Goal: Task Accomplishment & Management: Manage account settings

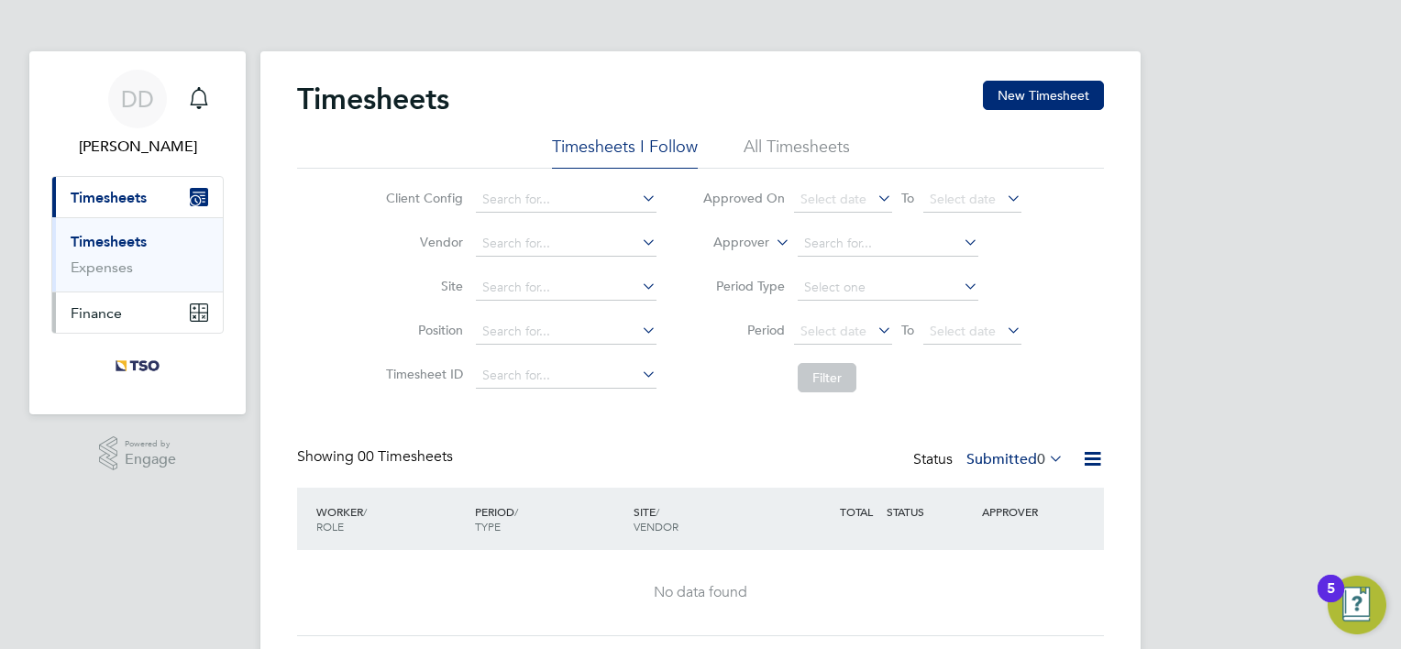
click at [107, 308] on span "Finance" at bounding box center [96, 312] width 51 height 17
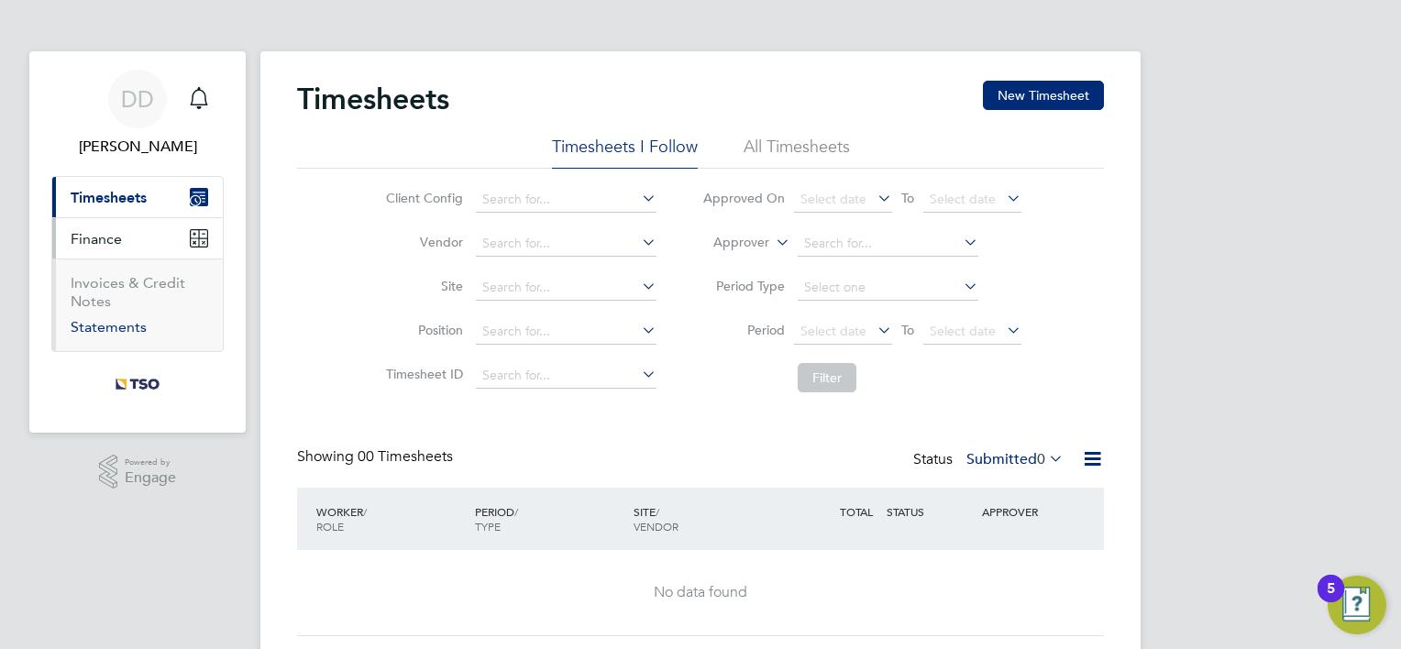
click at [110, 326] on link "Statements" at bounding box center [109, 326] width 76 height 17
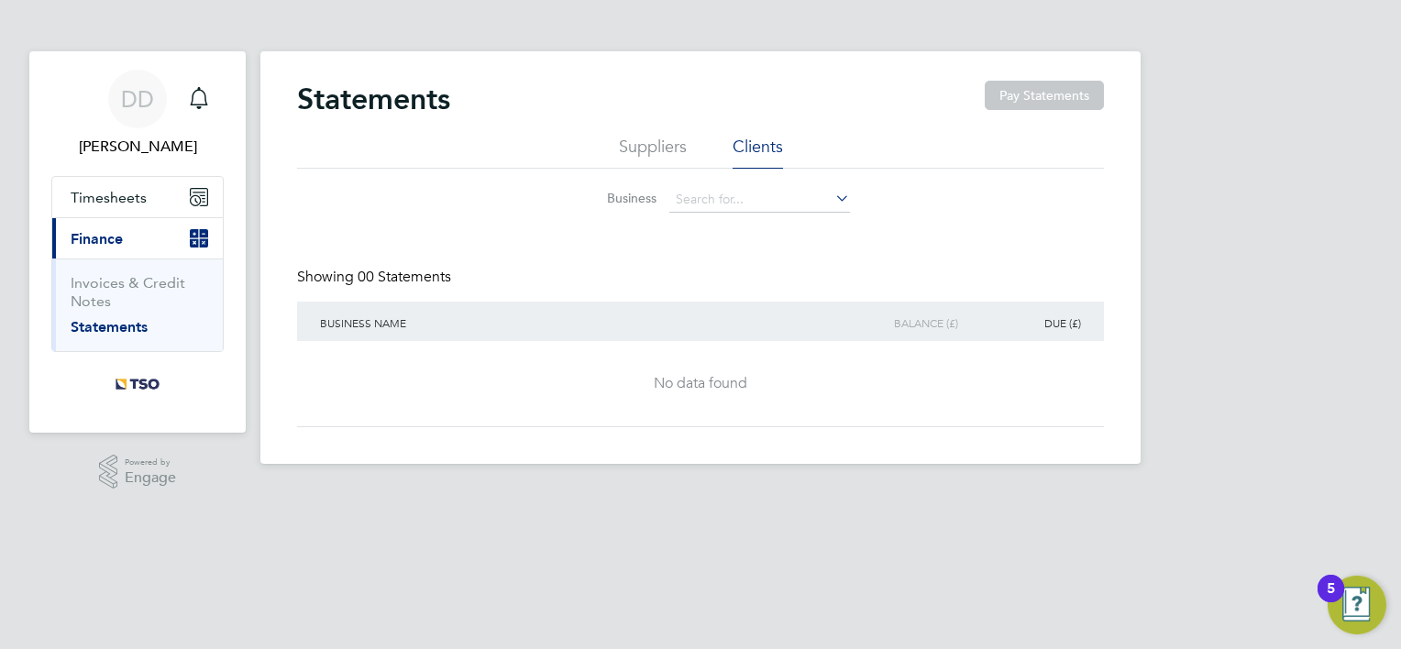
click at [113, 231] on span "Finance" at bounding box center [97, 238] width 52 height 17
click at [647, 154] on li "Suppliers" at bounding box center [653, 152] width 68 height 33
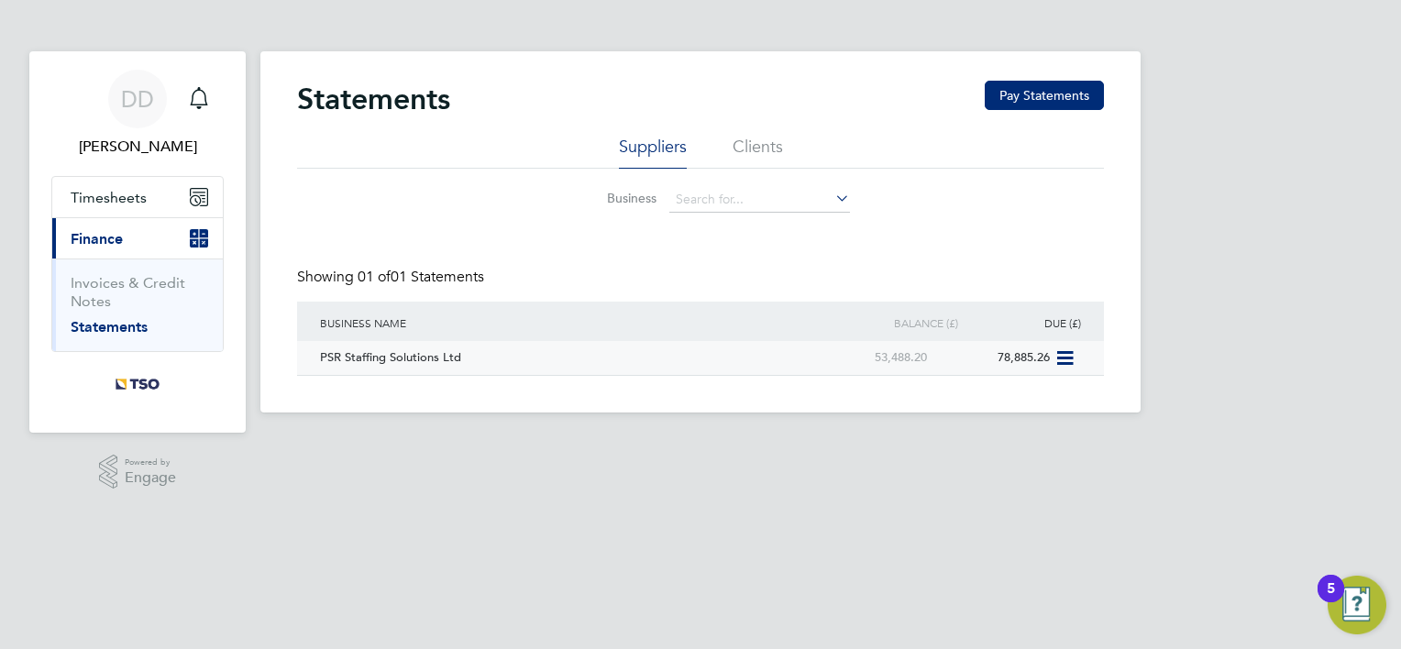
click at [380, 357] on div "PSR Staffing Solutions Ltd" at bounding box center [561, 358] width 493 height 34
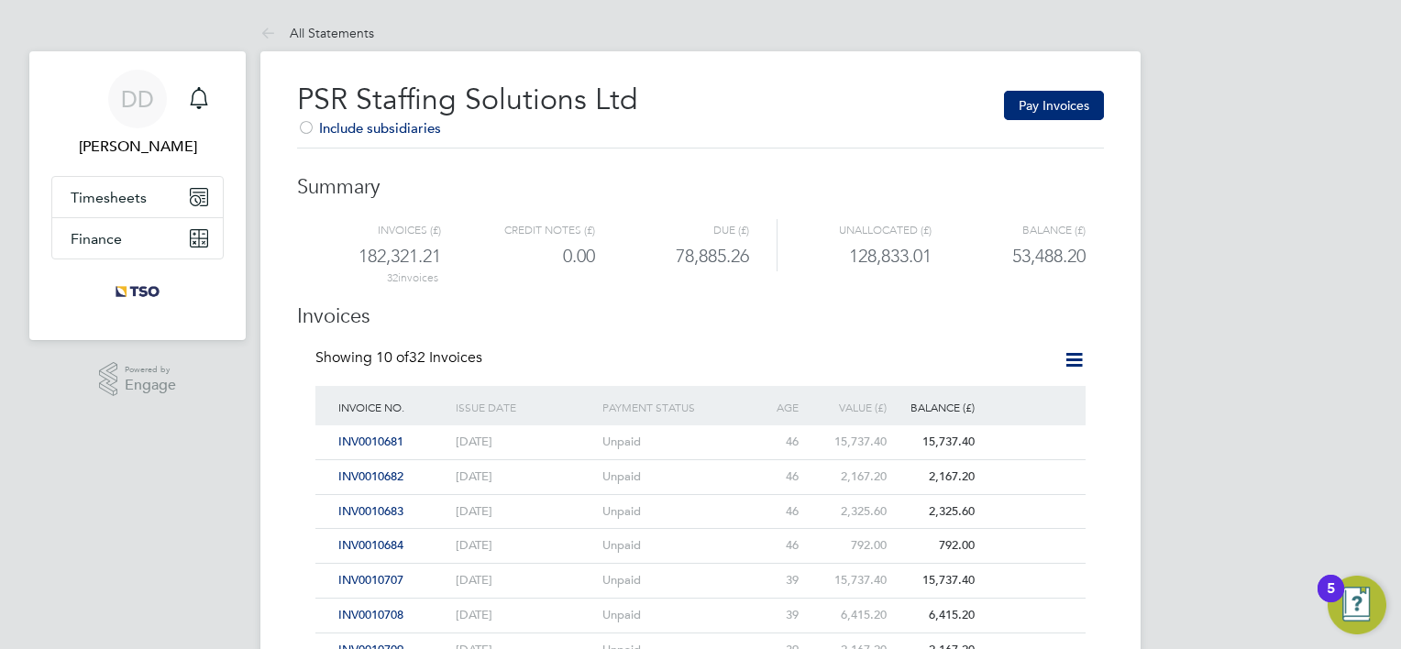
click at [304, 125] on div at bounding box center [306, 129] width 18 height 18
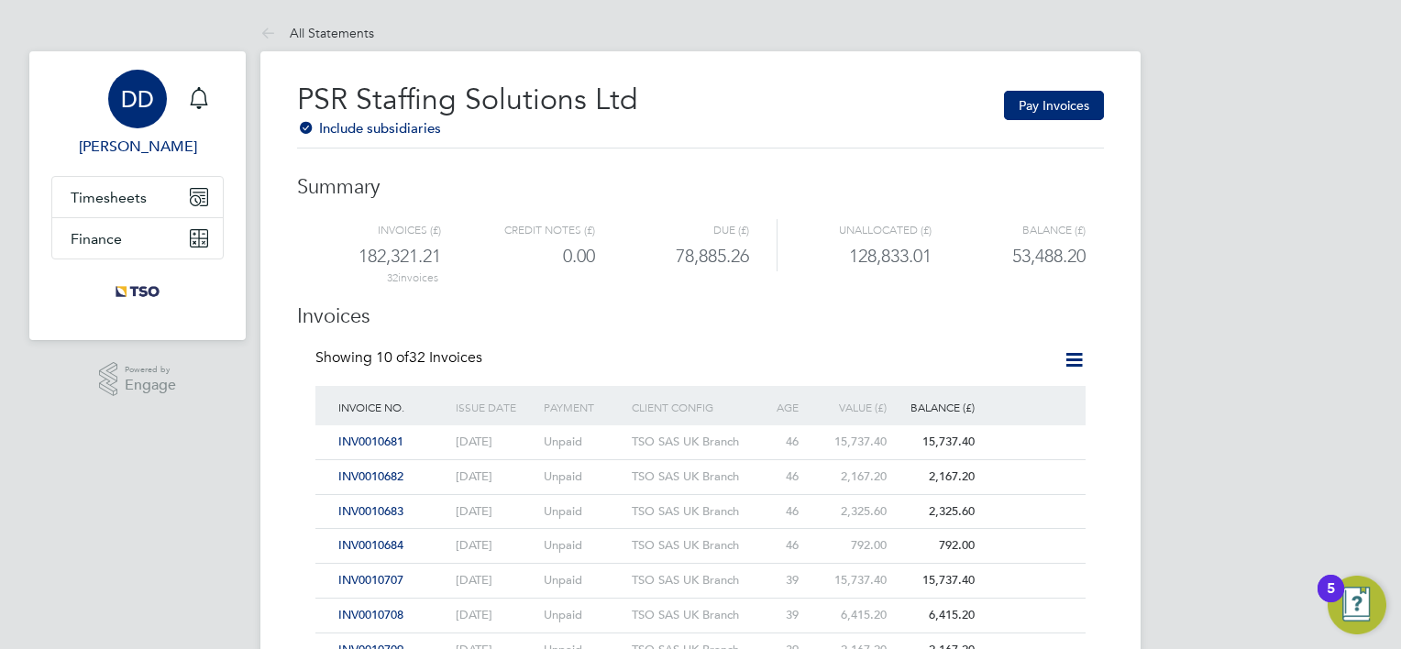
click at [132, 98] on span "DD" at bounding box center [137, 99] width 33 height 24
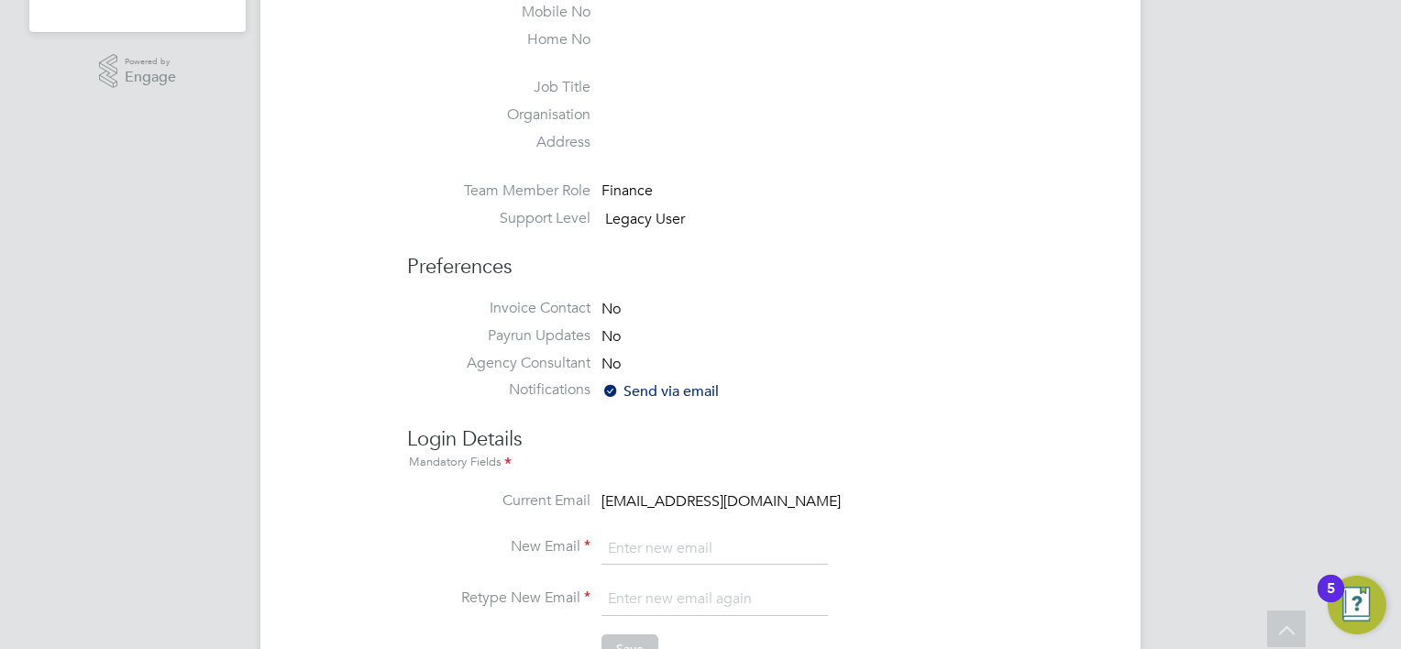
scroll to position [458, 0]
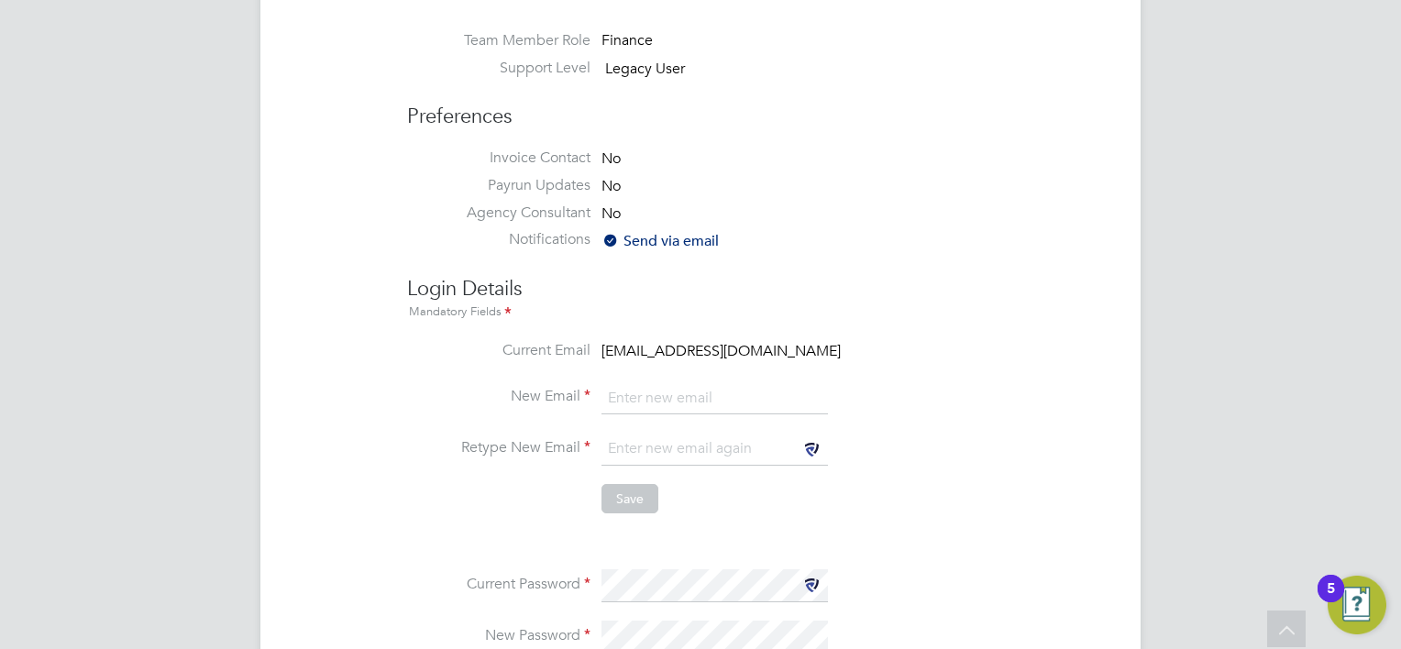
click at [642, 396] on input "email" at bounding box center [714, 398] width 226 height 33
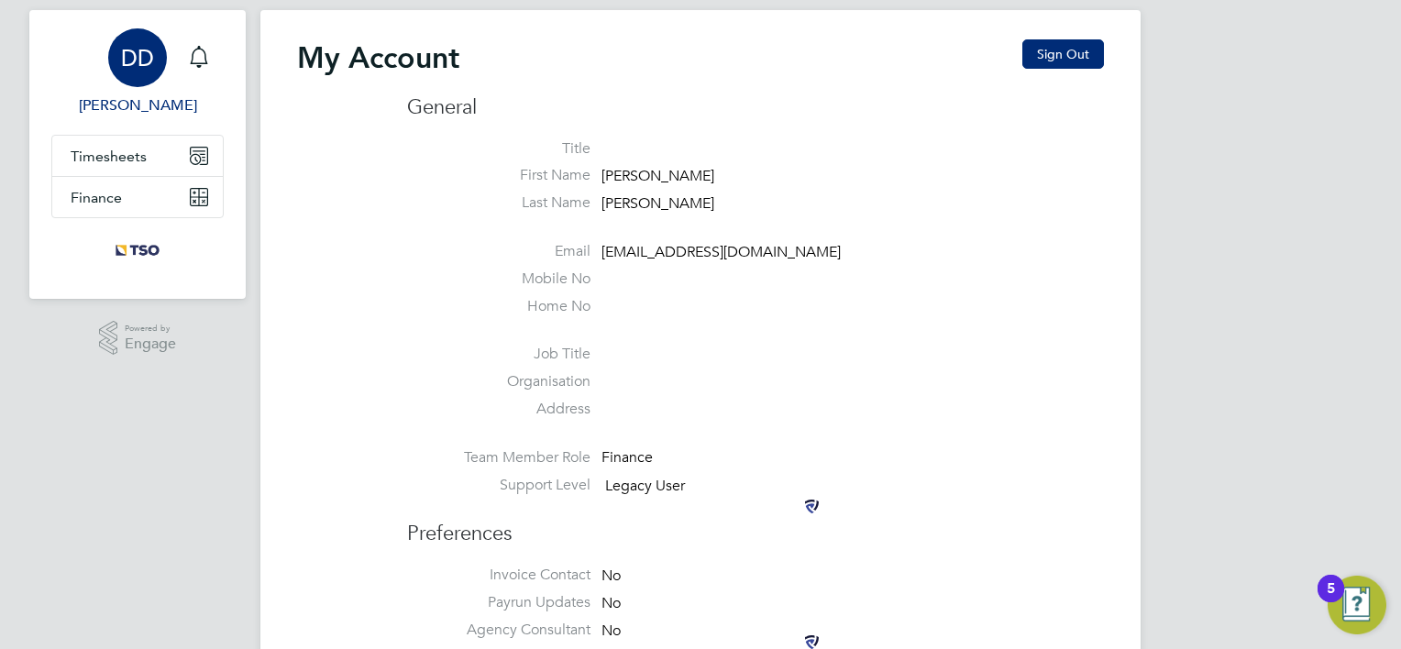
scroll to position [0, 0]
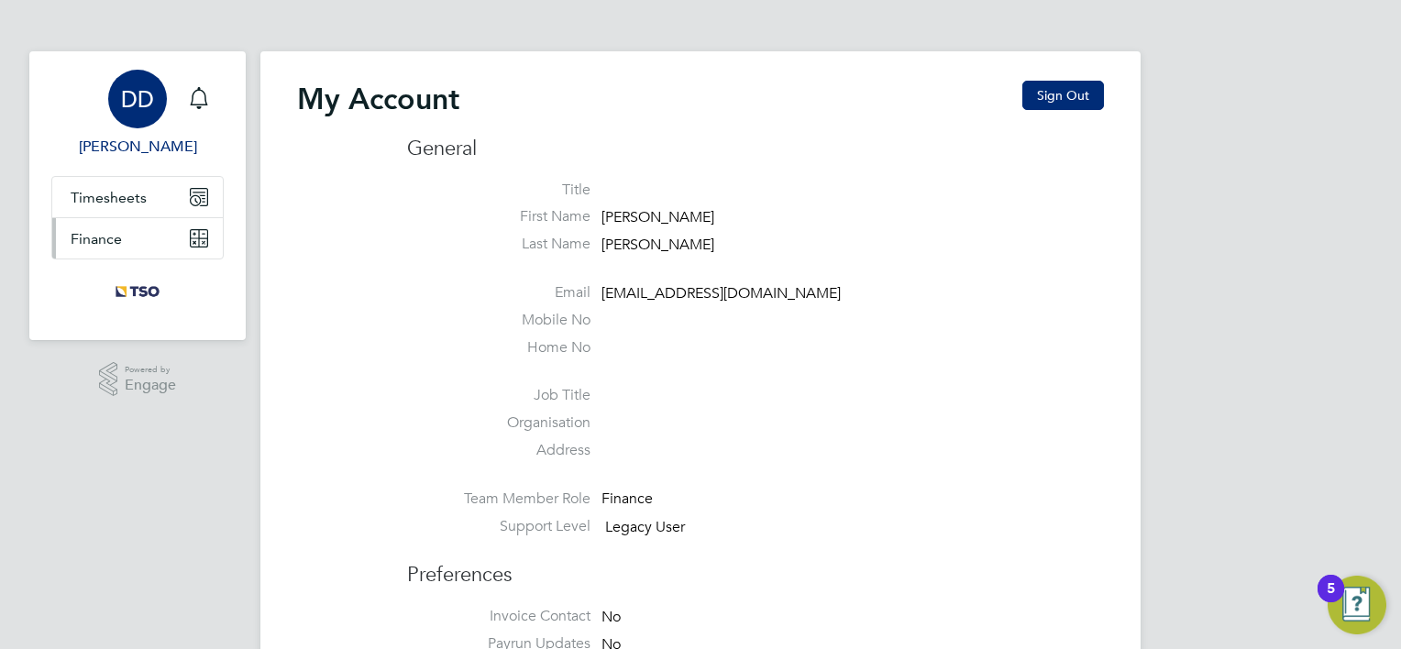
click at [115, 240] on span "Finance" at bounding box center [96, 238] width 51 height 17
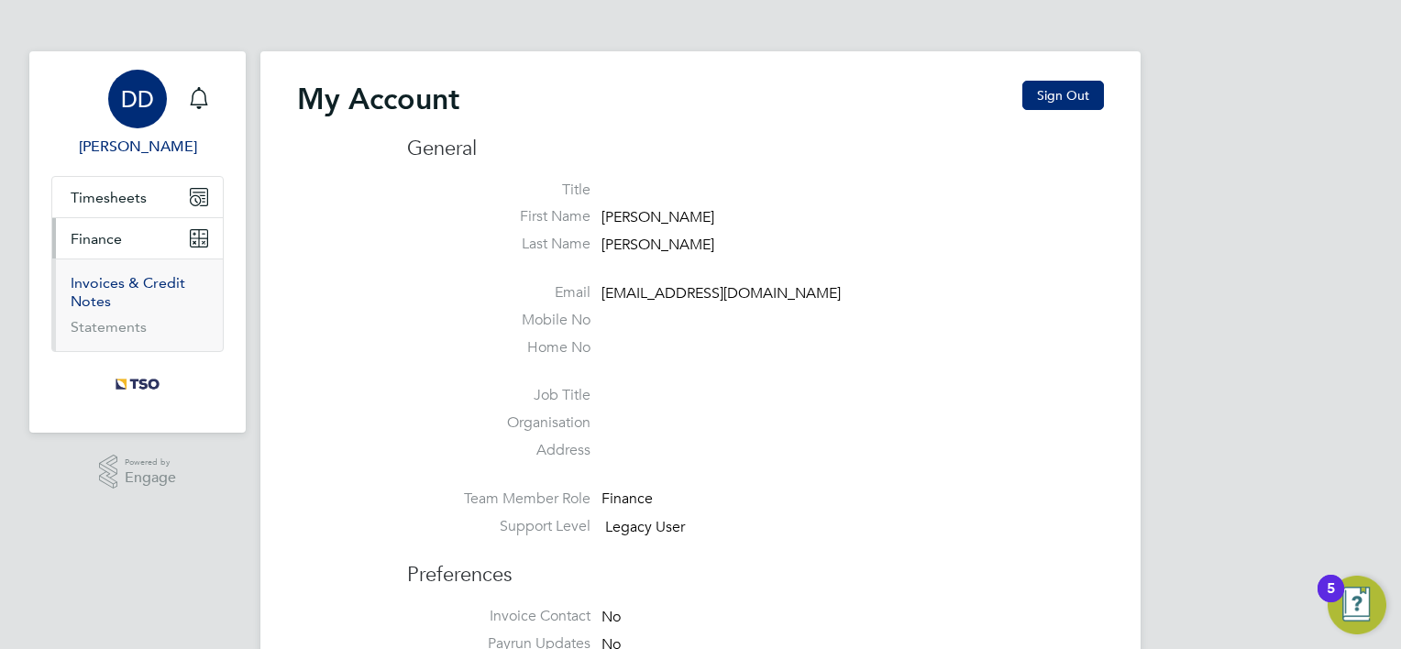
click at [126, 280] on link "Invoices & Credit Notes" at bounding box center [128, 292] width 115 height 36
